Goal: Entertainment & Leisure: Consume media (video, audio)

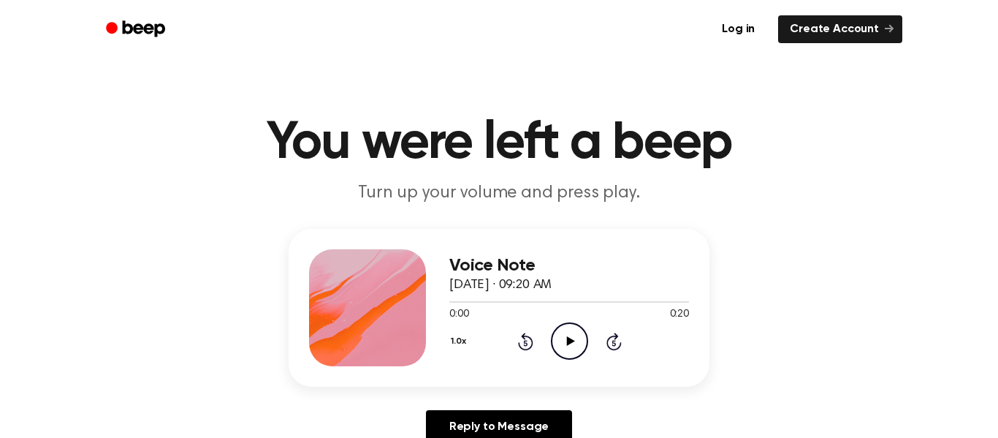
click at [574, 335] on icon "Play Audio" at bounding box center [569, 340] width 37 height 37
click at [523, 343] on icon "Rewind 5 seconds" at bounding box center [525, 341] width 16 height 19
click at [526, 343] on icon at bounding box center [525, 343] width 4 height 6
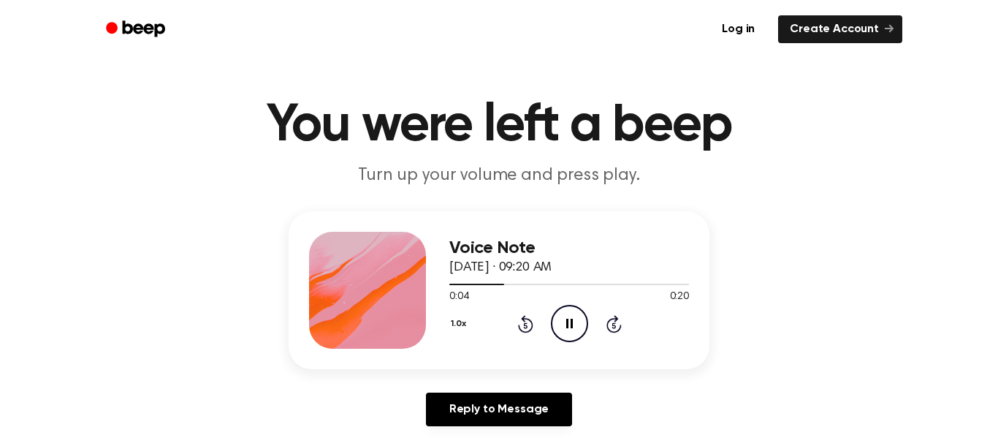
scroll to position [16, 0]
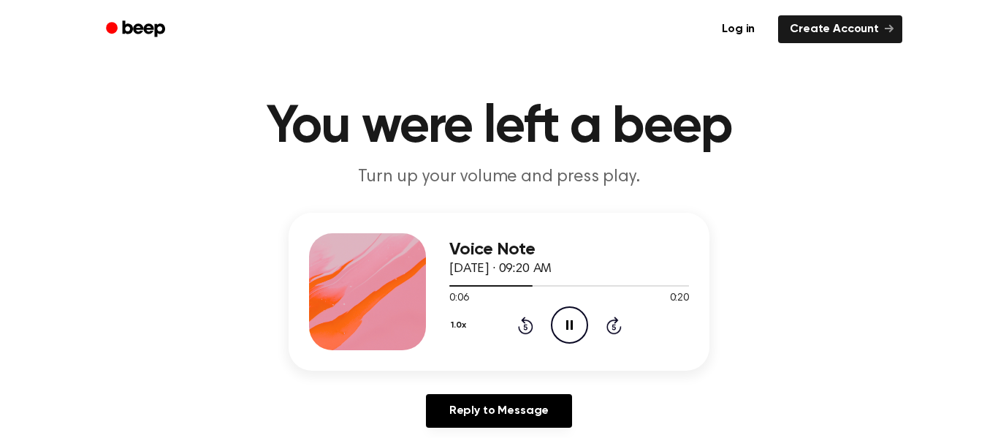
click at [528, 326] on icon "Rewind 5 seconds" at bounding box center [525, 325] width 16 height 19
click at [572, 323] on icon at bounding box center [569, 325] width 7 height 10
click at [572, 323] on icon at bounding box center [570, 325] width 8 height 10
click at [526, 319] on icon at bounding box center [525, 325] width 15 height 18
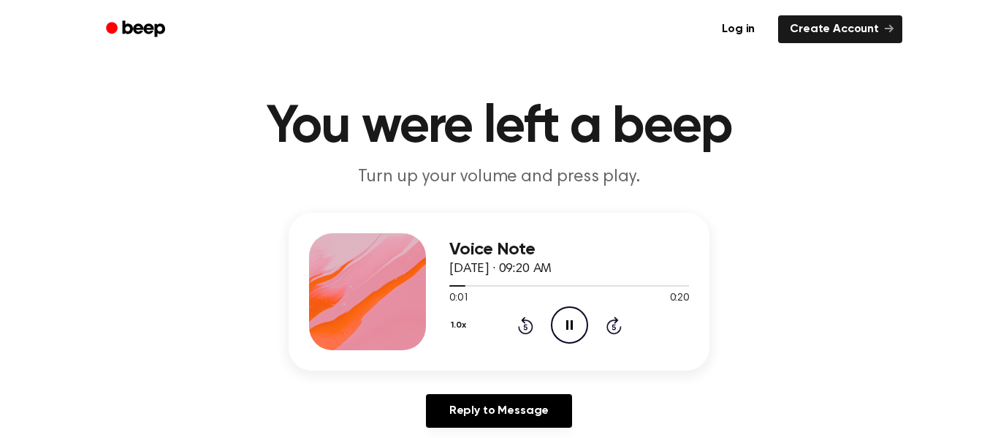
click at [566, 322] on icon at bounding box center [569, 325] width 7 height 10
click at [564, 319] on icon "Play Audio" at bounding box center [569, 324] width 37 height 37
click at [564, 319] on icon "Pause Audio" at bounding box center [569, 324] width 37 height 37
click at [564, 319] on icon "Play Audio" at bounding box center [569, 324] width 37 height 37
click at [564, 319] on icon "Pause Audio" at bounding box center [569, 324] width 37 height 37
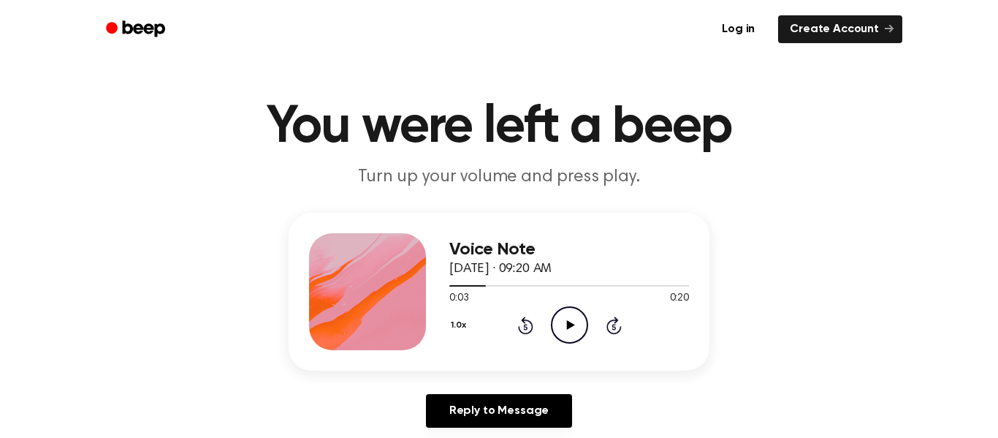
click at [564, 319] on icon "Play Audio" at bounding box center [569, 324] width 37 height 37
click at [564, 319] on icon "Pause Audio" at bounding box center [569, 324] width 37 height 37
click at [577, 330] on icon "Play Audio" at bounding box center [569, 324] width 37 height 37
click at [572, 329] on icon at bounding box center [569, 325] width 7 height 10
click at [582, 327] on icon "Play Audio" at bounding box center [569, 324] width 37 height 37
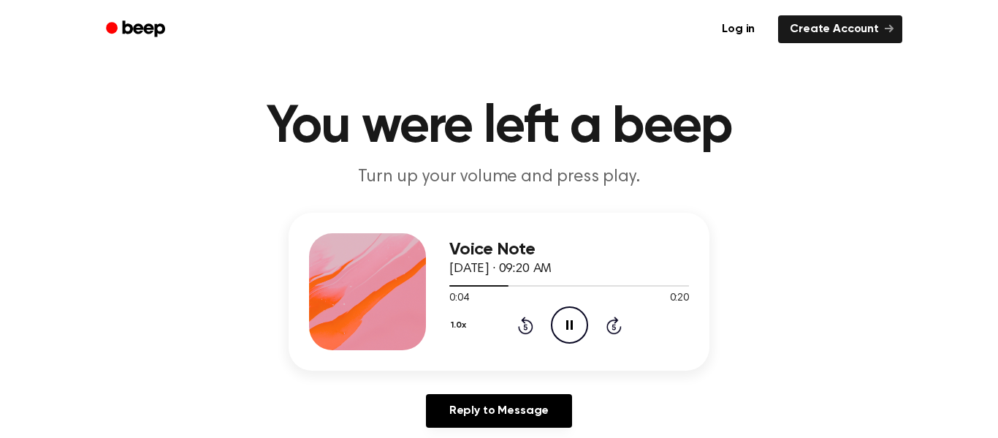
click at [582, 327] on icon "Pause Audio" at bounding box center [569, 324] width 37 height 37
click at [582, 327] on icon "Play Audio" at bounding box center [569, 324] width 37 height 37
click at [582, 327] on icon "Pause Audio" at bounding box center [569, 324] width 37 height 37
click at [582, 327] on icon "Play Audio" at bounding box center [569, 324] width 37 height 37
click at [582, 327] on icon "Pause Audio" at bounding box center [569, 324] width 37 height 37
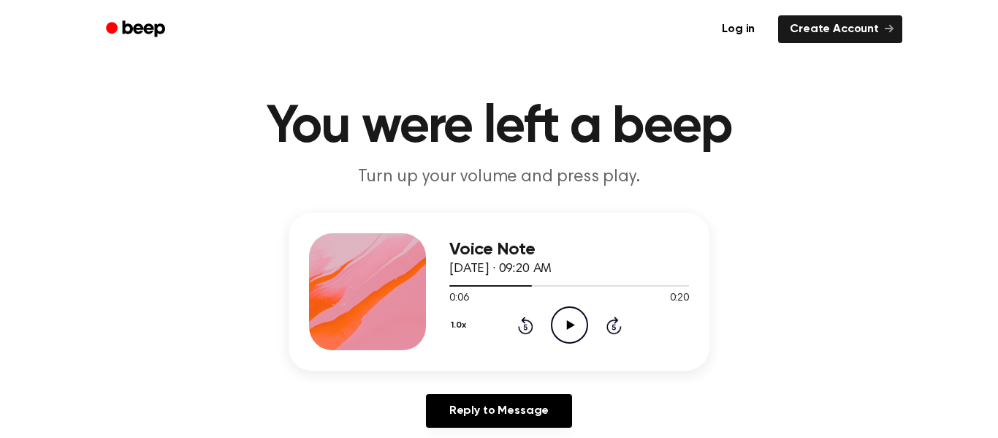
click at [582, 327] on icon "Play Audio" at bounding box center [569, 324] width 37 height 37
click at [582, 327] on icon "Pause Audio" at bounding box center [569, 324] width 37 height 37
click at [582, 327] on icon "Play Audio" at bounding box center [569, 324] width 37 height 37
click at [582, 327] on icon "Pause Audio" at bounding box center [569, 324] width 37 height 37
click at [582, 327] on icon "Play Audio" at bounding box center [569, 324] width 37 height 37
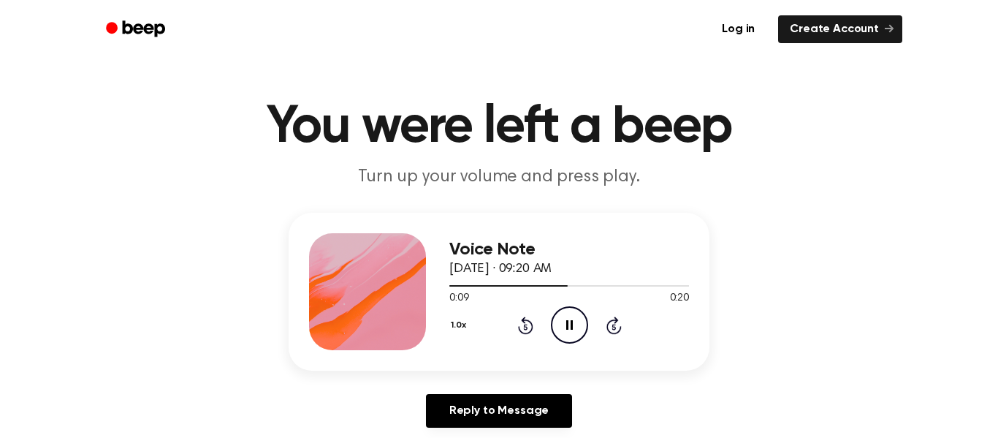
click at [582, 327] on icon "Pause Audio" at bounding box center [569, 324] width 37 height 37
click at [582, 327] on icon "Play Audio" at bounding box center [569, 324] width 37 height 37
click at [582, 327] on icon "Pause Audio" at bounding box center [569, 324] width 37 height 37
click at [582, 327] on icon "Play Audio" at bounding box center [569, 324] width 37 height 37
click at [582, 327] on icon "Pause Audio" at bounding box center [569, 324] width 37 height 37
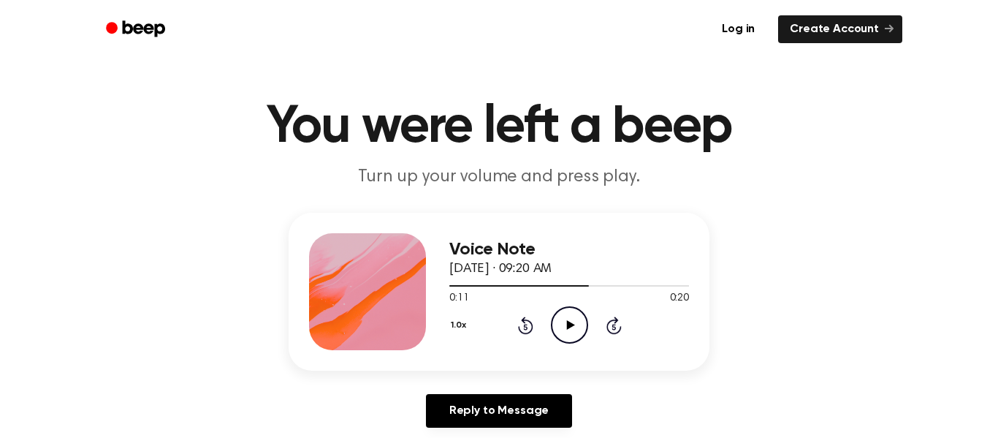
click at [526, 327] on icon at bounding box center [525, 327] width 4 height 6
click at [569, 312] on icon "Play Audio" at bounding box center [569, 324] width 37 height 37
click at [574, 326] on icon "Pause Audio" at bounding box center [569, 324] width 37 height 37
click at [561, 327] on icon "Play Audio" at bounding box center [569, 324] width 37 height 37
click at [528, 333] on icon at bounding box center [525, 325] width 15 height 18
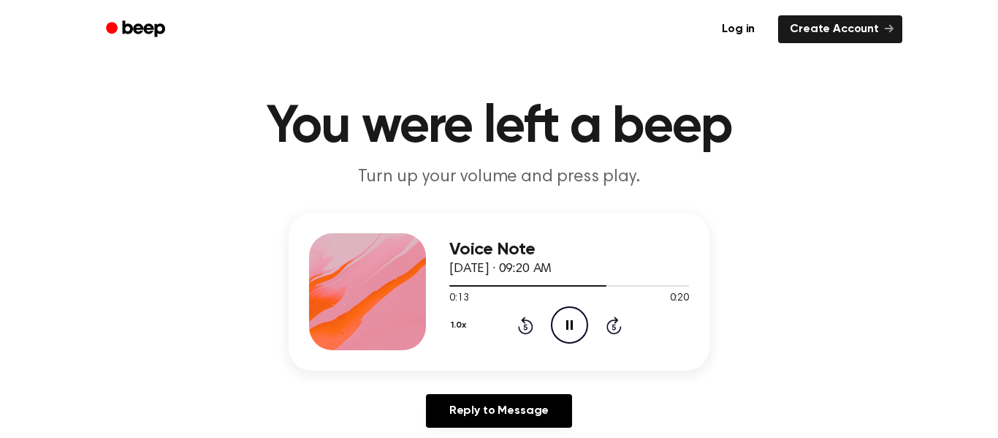
click at [517, 333] on icon "Rewind 5 seconds" at bounding box center [525, 325] width 16 height 19
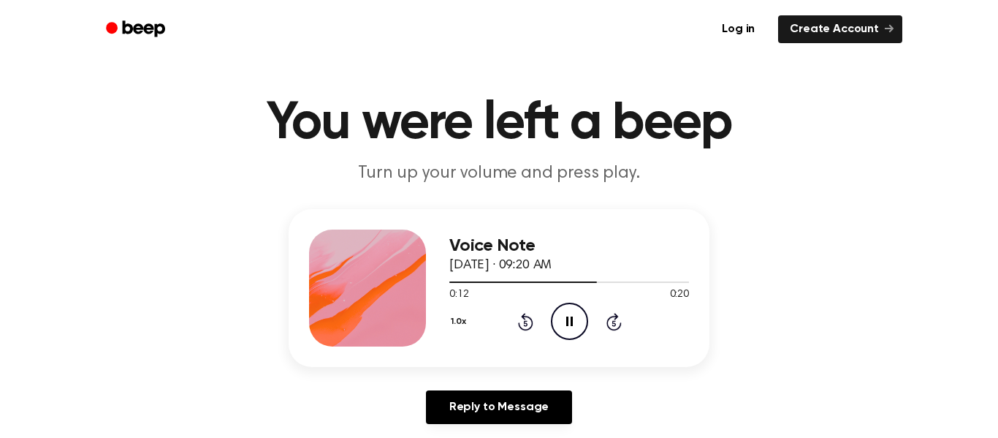
click at [503, 330] on div "1.0x Rewind 5 seconds Pause Audio Skip 5 seconds" at bounding box center [570, 321] width 240 height 37
click at [501, 329] on div "1.0x Rewind 5 seconds Pause Audio Skip 5 seconds" at bounding box center [570, 321] width 240 height 37
click at [526, 323] on icon at bounding box center [525, 323] width 4 height 6
click at [562, 329] on icon "Pause Audio" at bounding box center [569, 321] width 37 height 37
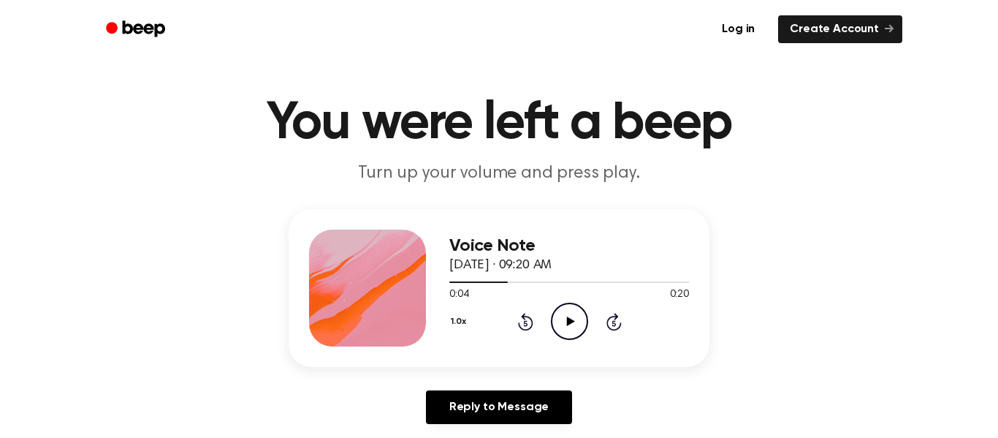
click at [519, 330] on icon "Rewind 5 seconds" at bounding box center [525, 321] width 16 height 19
click at [614, 323] on icon at bounding box center [614, 323] width 4 height 6
click at [558, 330] on icon "Play Audio" at bounding box center [569, 321] width 37 height 37
click at [577, 325] on icon "Pause Audio" at bounding box center [569, 321] width 37 height 37
click at [569, 319] on icon at bounding box center [570, 321] width 8 height 10
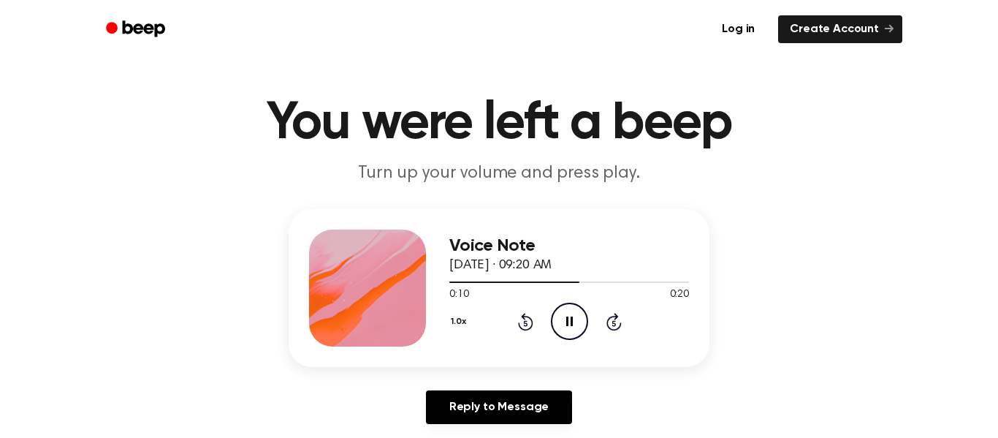
click at [585, 323] on icon "Pause Audio" at bounding box center [569, 321] width 37 height 37
click at [545, 330] on div "1.0x Rewind 5 seconds Play Audio Skip 5 seconds" at bounding box center [570, 321] width 240 height 37
click at [568, 332] on icon "Play Audio" at bounding box center [569, 321] width 37 height 37
click at [565, 326] on icon "Pause Audio" at bounding box center [569, 321] width 37 height 37
click at [578, 340] on icon "Play Audio" at bounding box center [569, 321] width 37 height 37
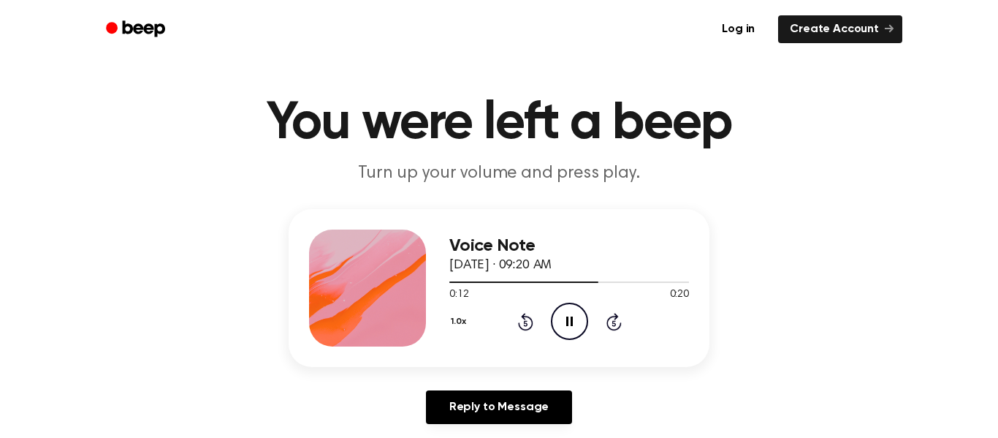
click at [555, 335] on icon "Pause Audio" at bounding box center [569, 321] width 37 height 37
click at [582, 322] on icon "Play Audio" at bounding box center [569, 321] width 37 height 37
click at [582, 322] on icon "Pause Audio" at bounding box center [569, 321] width 37 height 37
click at [582, 322] on icon "Play Audio" at bounding box center [569, 321] width 37 height 37
click at [582, 322] on icon "Pause Audio" at bounding box center [569, 321] width 37 height 37
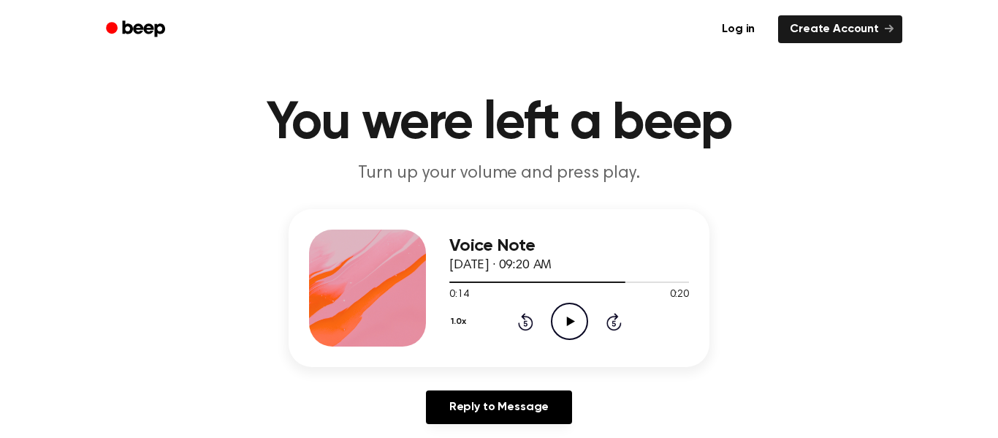
click at [573, 308] on icon "Play Audio" at bounding box center [569, 321] width 37 height 37
click at [564, 320] on icon "Pause Audio" at bounding box center [569, 321] width 37 height 37
click at [562, 287] on div at bounding box center [570, 282] width 240 height 12
click at [613, 326] on icon "Skip 5 seconds" at bounding box center [614, 321] width 16 height 19
click at [572, 342] on div "Voice Note [DATE] · 09:20 AM 0:14 0:20 Your browser does not support the [objec…" at bounding box center [570, 288] width 240 height 117
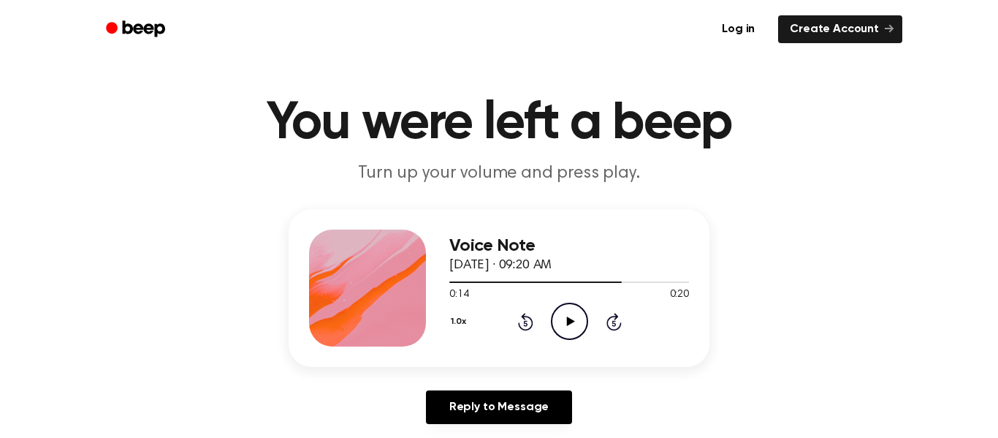
click at [577, 330] on icon "Play Audio" at bounding box center [569, 321] width 37 height 37
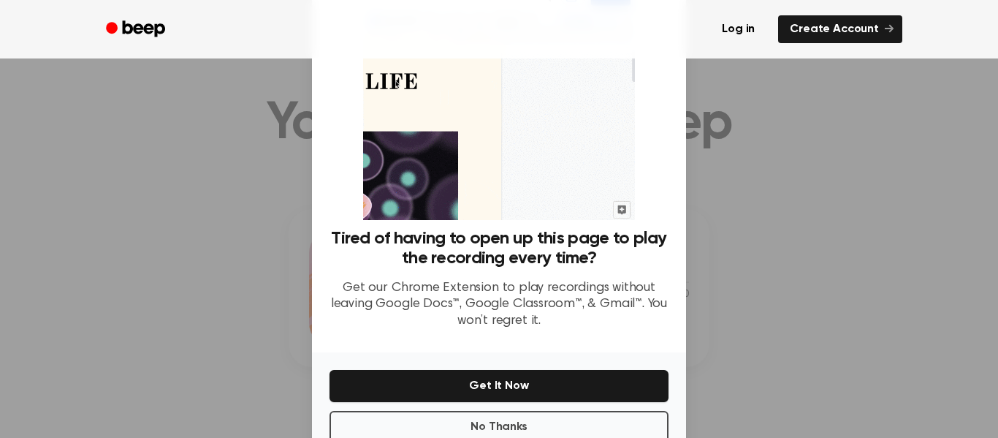
scroll to position [94, 0]
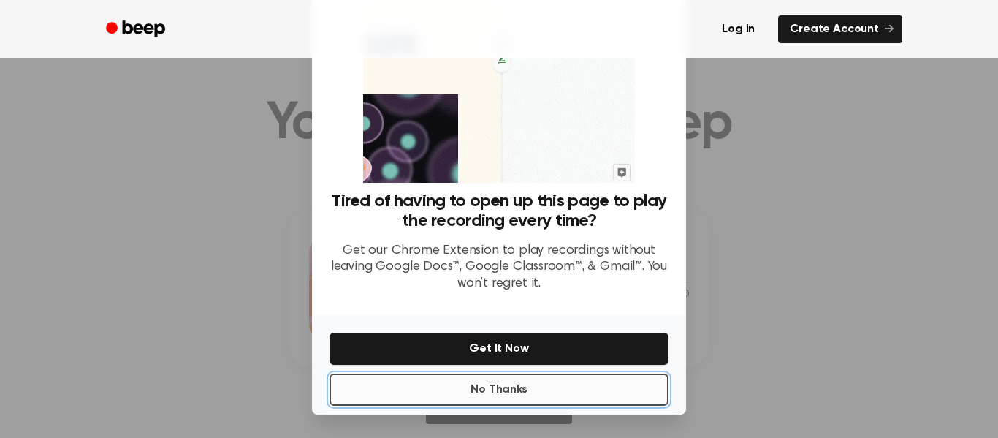
click at [585, 397] on button "No Thanks" at bounding box center [499, 389] width 339 height 32
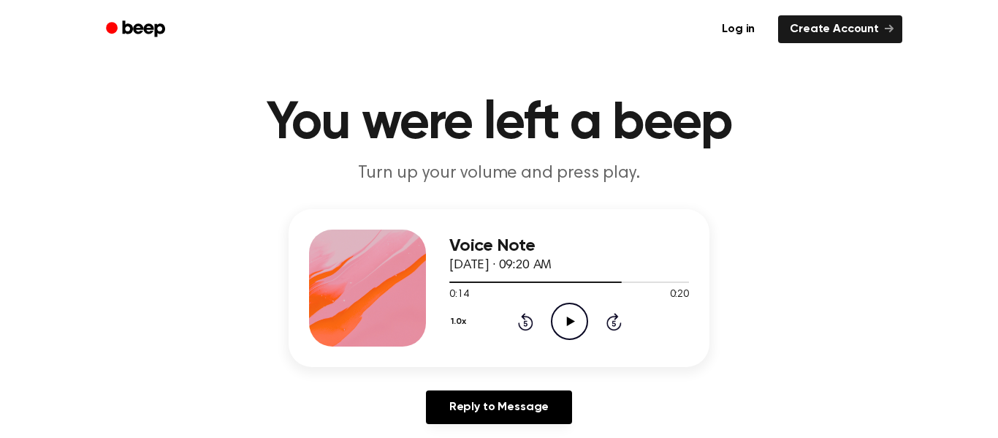
click at [564, 338] on circle at bounding box center [570, 321] width 36 height 36
click at [574, 328] on icon "Pause Audio" at bounding box center [569, 321] width 37 height 37
click at [556, 317] on icon "Play Audio" at bounding box center [569, 321] width 37 height 37
click at [568, 329] on icon "Pause Audio" at bounding box center [569, 321] width 37 height 37
click at [582, 322] on icon "Play Audio" at bounding box center [569, 321] width 37 height 37
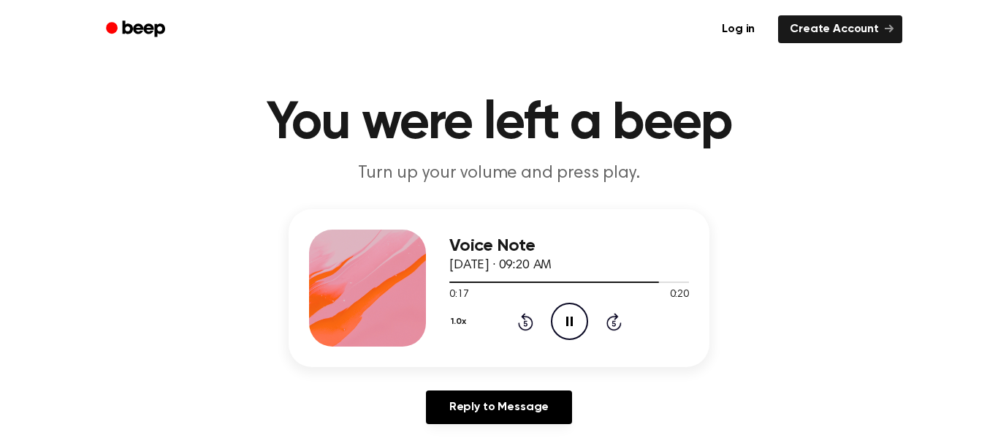
click at [582, 322] on icon "Pause Audio" at bounding box center [569, 321] width 37 height 37
click at [582, 322] on icon "Play Audio" at bounding box center [569, 321] width 37 height 37
click at [582, 322] on icon "Pause Audio" at bounding box center [569, 321] width 37 height 37
click at [582, 322] on icon "Play Audio" at bounding box center [569, 321] width 37 height 37
click at [582, 322] on icon "Pause Audio" at bounding box center [569, 321] width 37 height 37
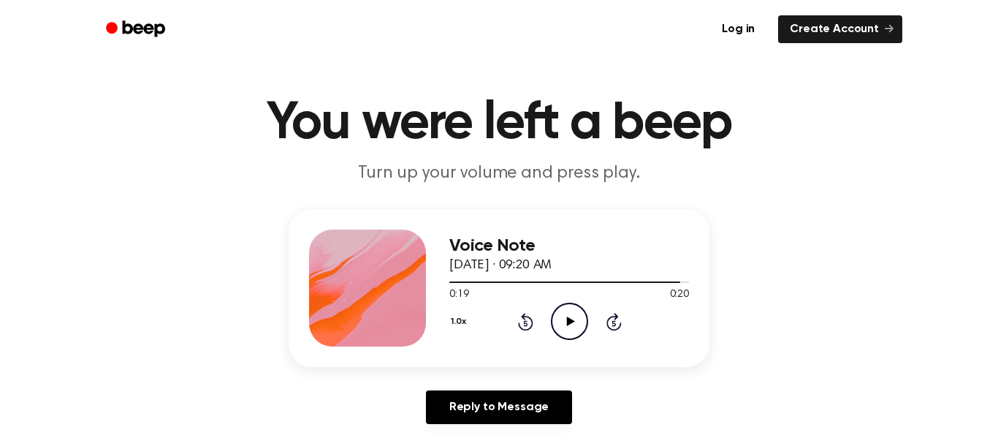
click at [582, 322] on icon "Play Audio" at bounding box center [569, 321] width 37 height 37
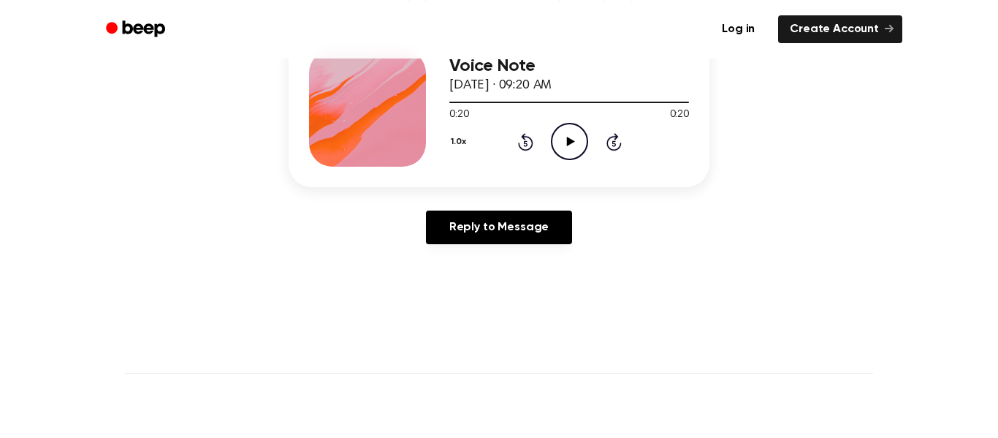
scroll to position [204, 0]
